Goal: Communication & Community: Share content

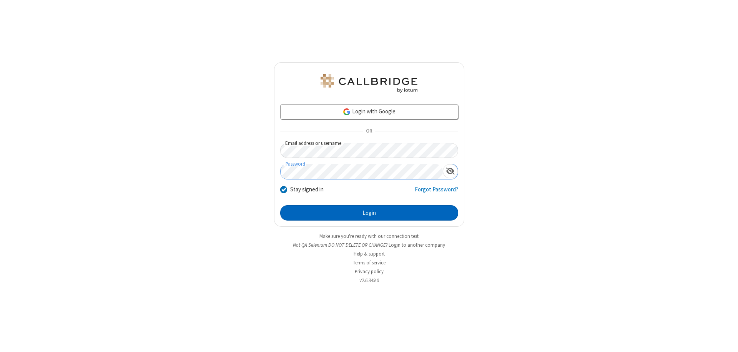
click at [369, 213] on button "Login" at bounding box center [369, 212] width 178 height 15
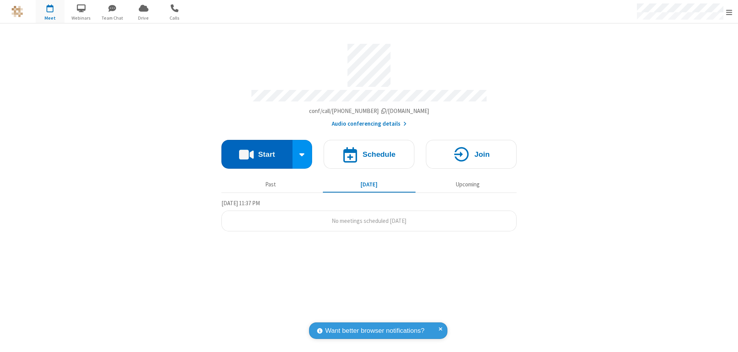
click at [257, 151] on button "Start" at bounding box center [256, 154] width 71 height 29
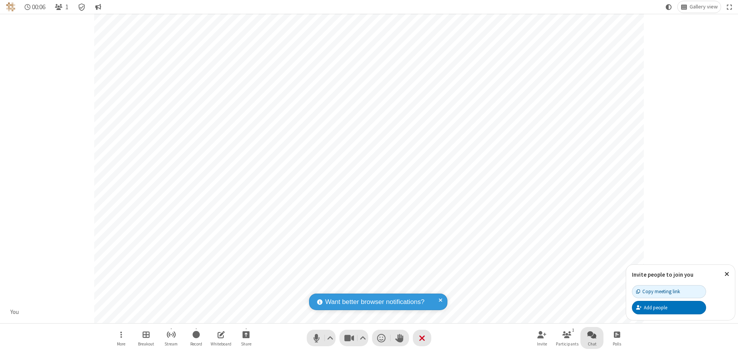
click at [592, 335] on span "Open chat" at bounding box center [592, 335] width 9 height 10
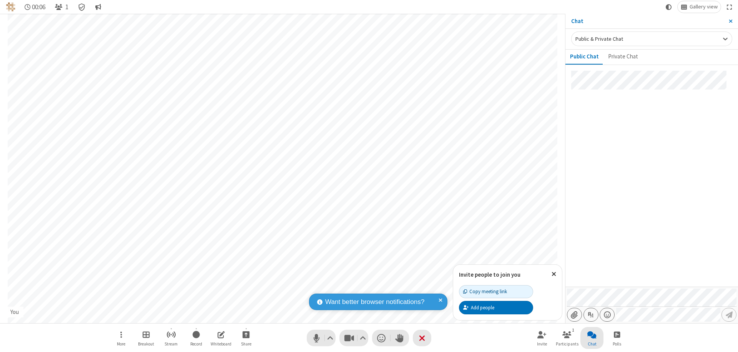
type input "C:\fakepath\doc_test.docx"
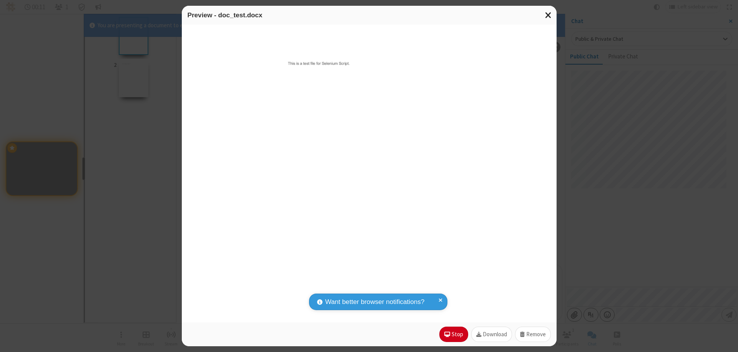
click at [548, 15] on span "Close modal" at bounding box center [548, 15] width 7 height 10
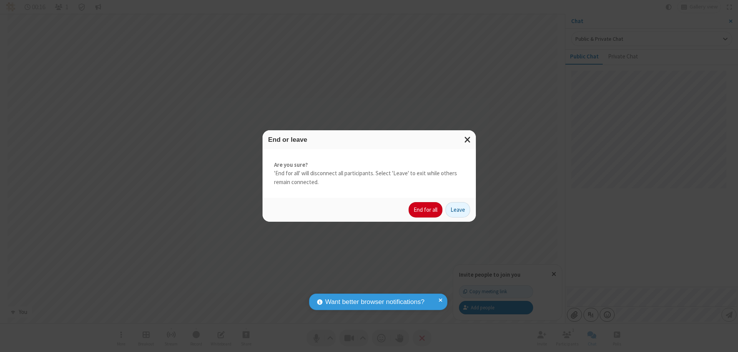
click at [426, 210] on button "End for all" at bounding box center [426, 209] width 34 height 15
